Goal: Check status

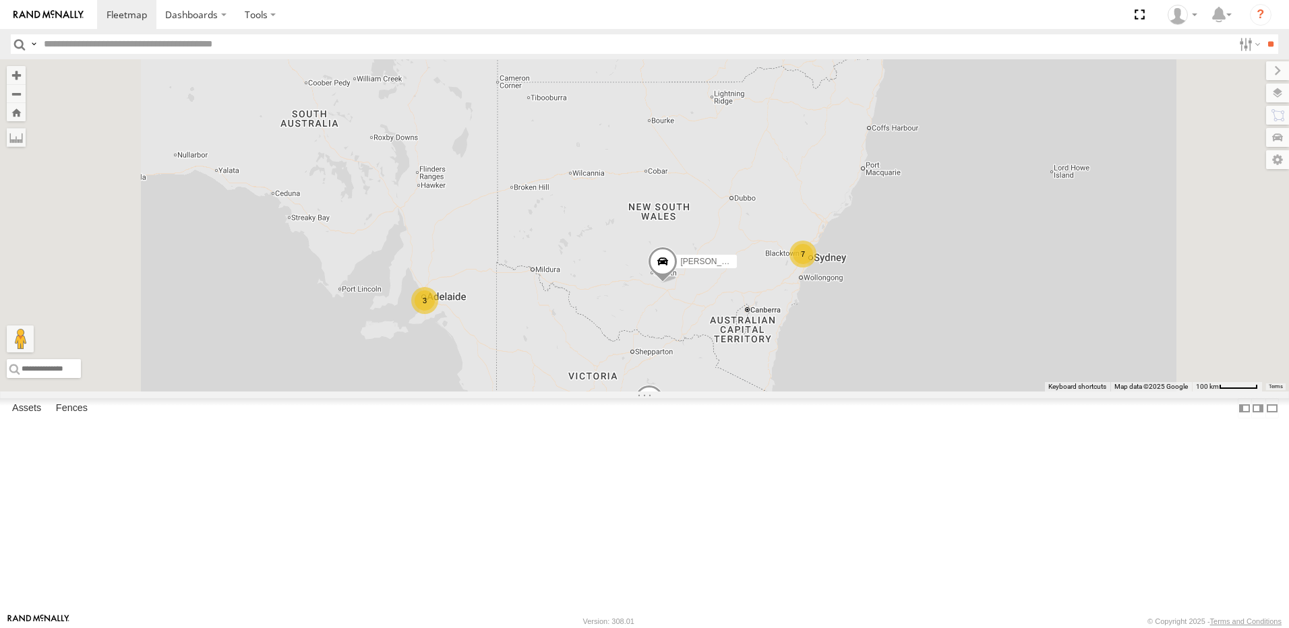
scroll to position [404, 0]
